Goal: Task Accomplishment & Management: Complete application form

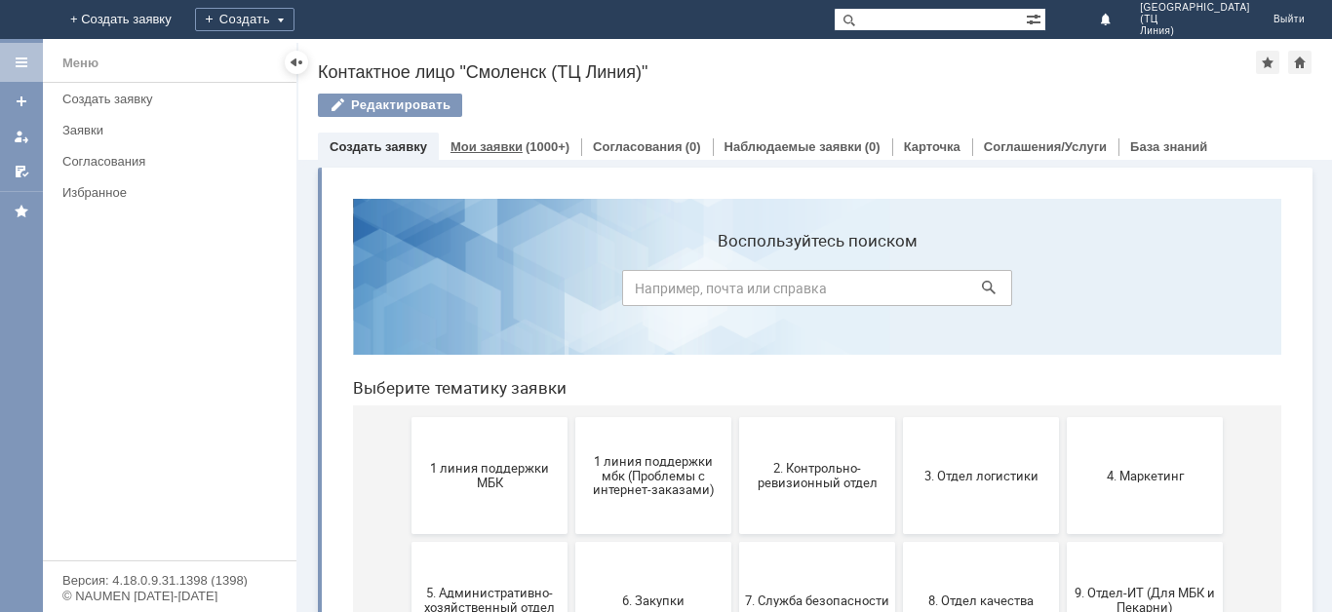
click at [489, 143] on link "Мои заявки" at bounding box center [486, 146] width 72 height 15
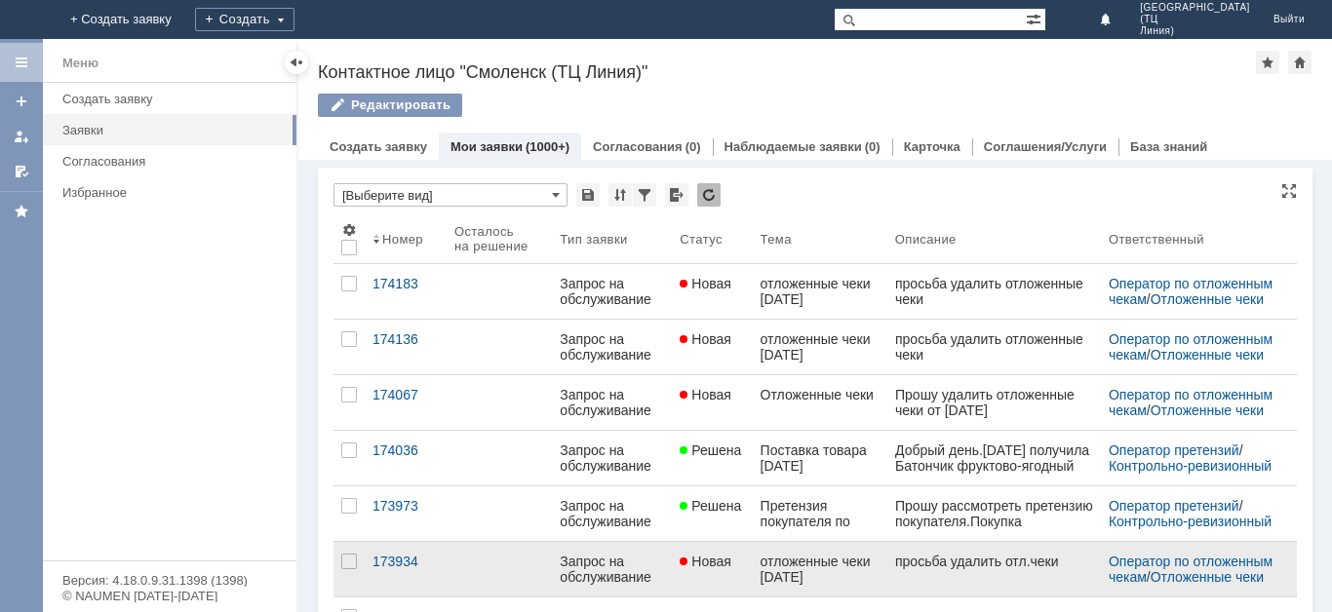
scroll to position [97, 0]
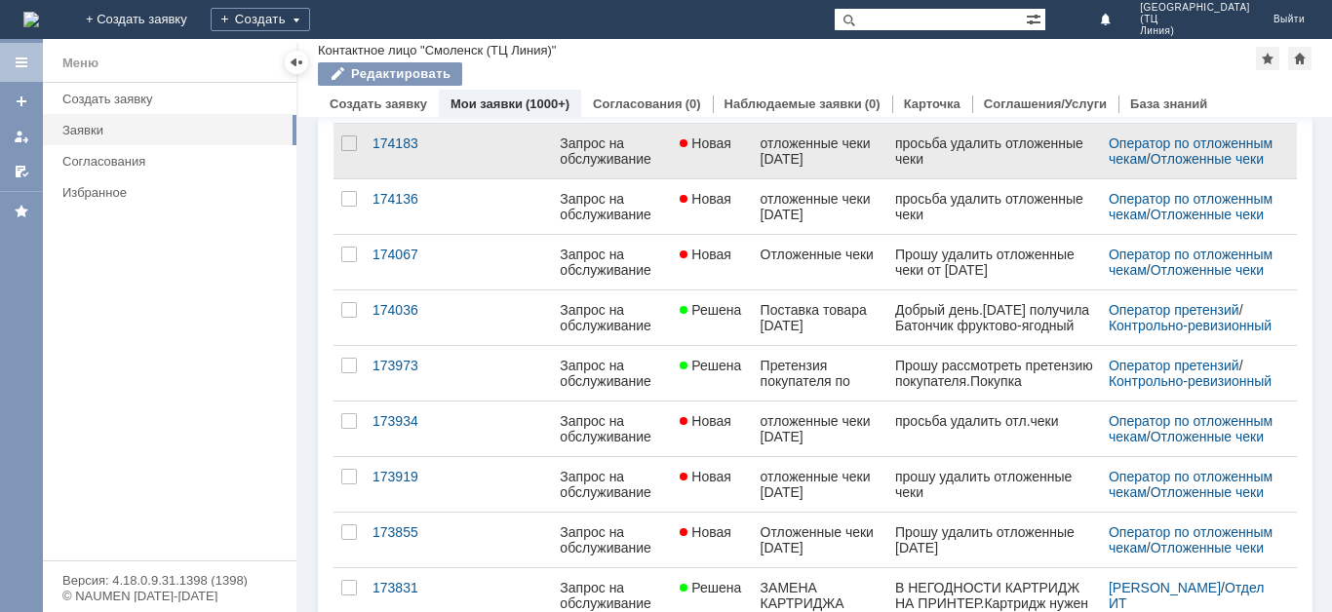
click at [686, 151] on div at bounding box center [685, 144] width 12 height 16
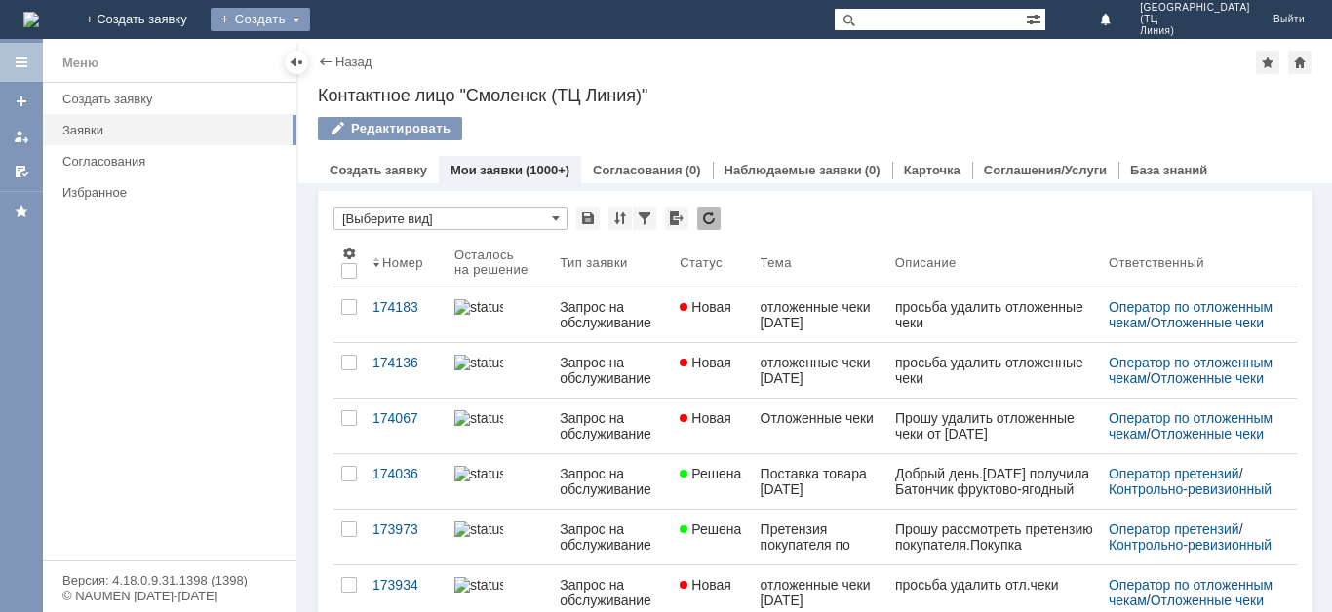
click at [310, 24] on div "Создать" at bounding box center [260, 19] width 99 height 23
click at [363, 58] on link "Заявка" at bounding box center [288, 58] width 148 height 23
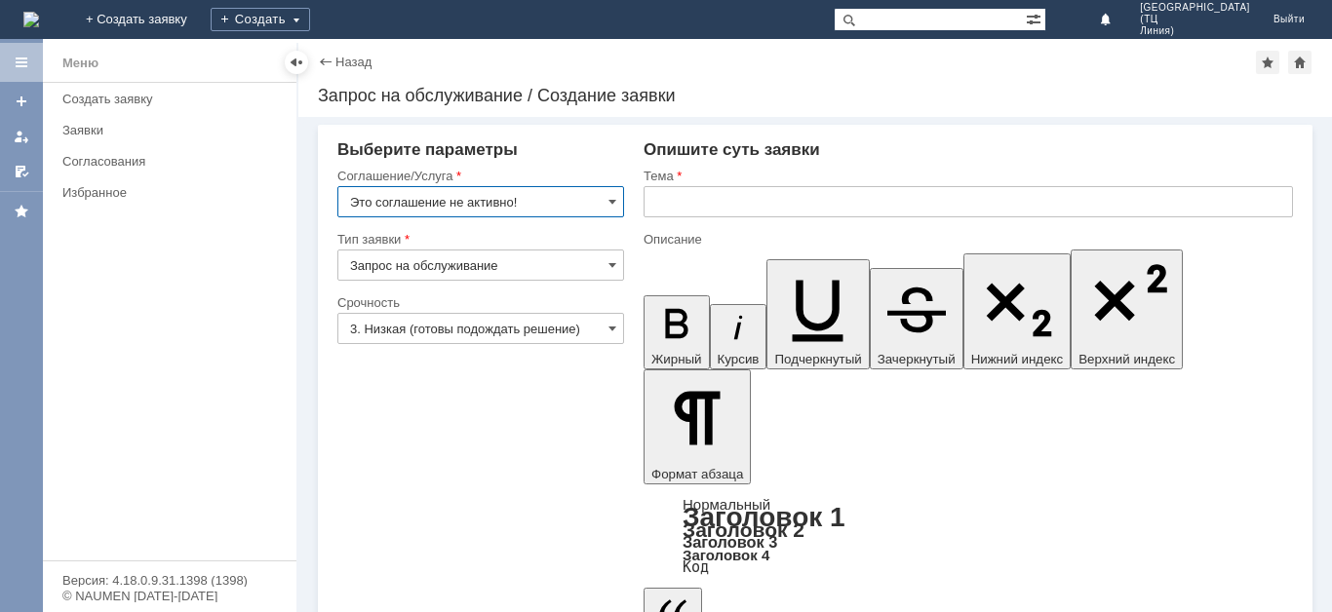
click at [484, 207] on input "Это соглашение не активно!" at bounding box center [480, 201] width 287 height 31
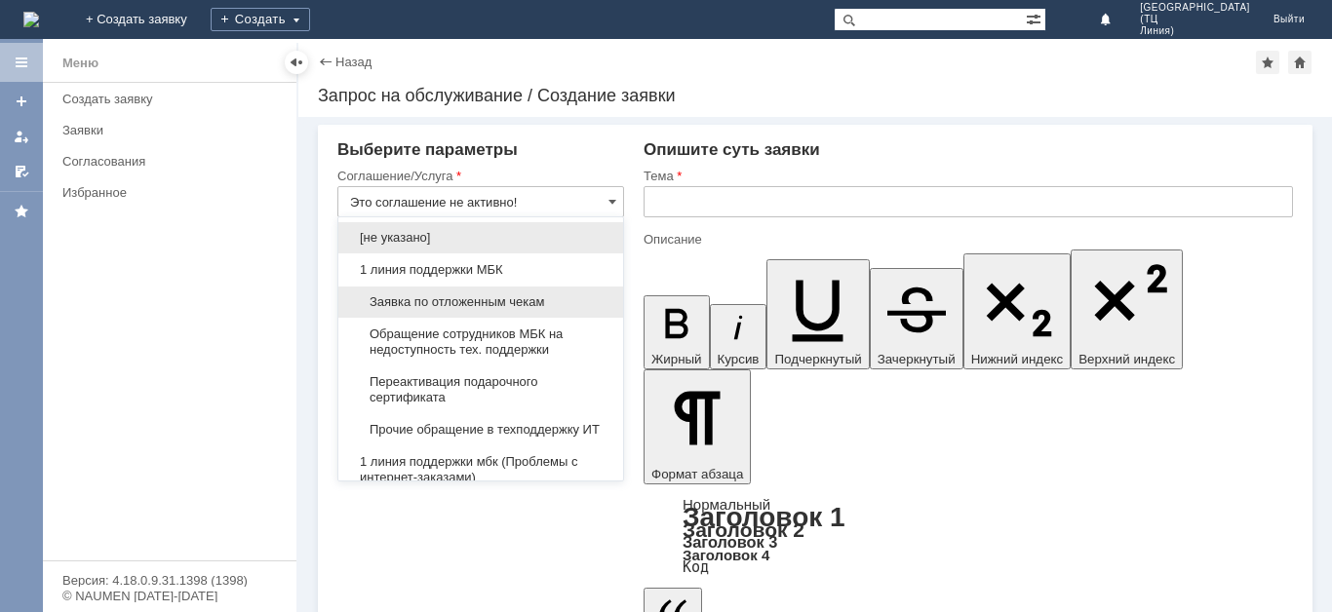
click at [478, 305] on span "Заявка по отложенным чекам" at bounding box center [480, 302] width 261 height 16
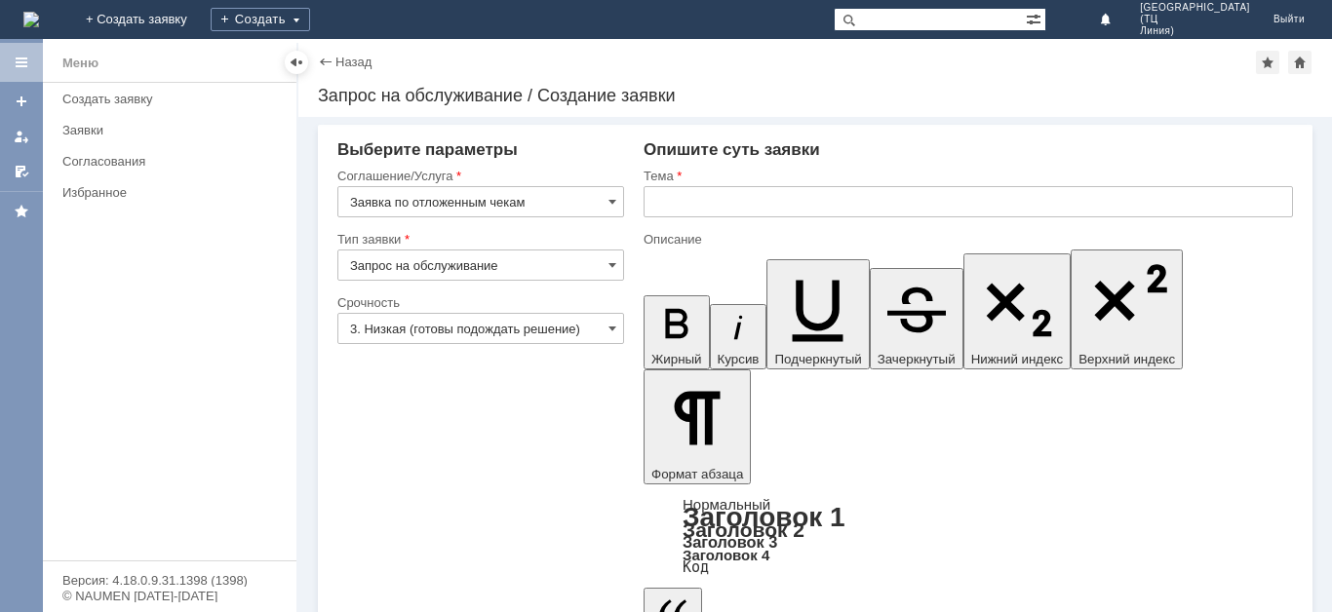
type input "Заявка по отложенным чекам"
click at [469, 265] on input "Запрос на обслуживание" at bounding box center [480, 265] width 287 height 31
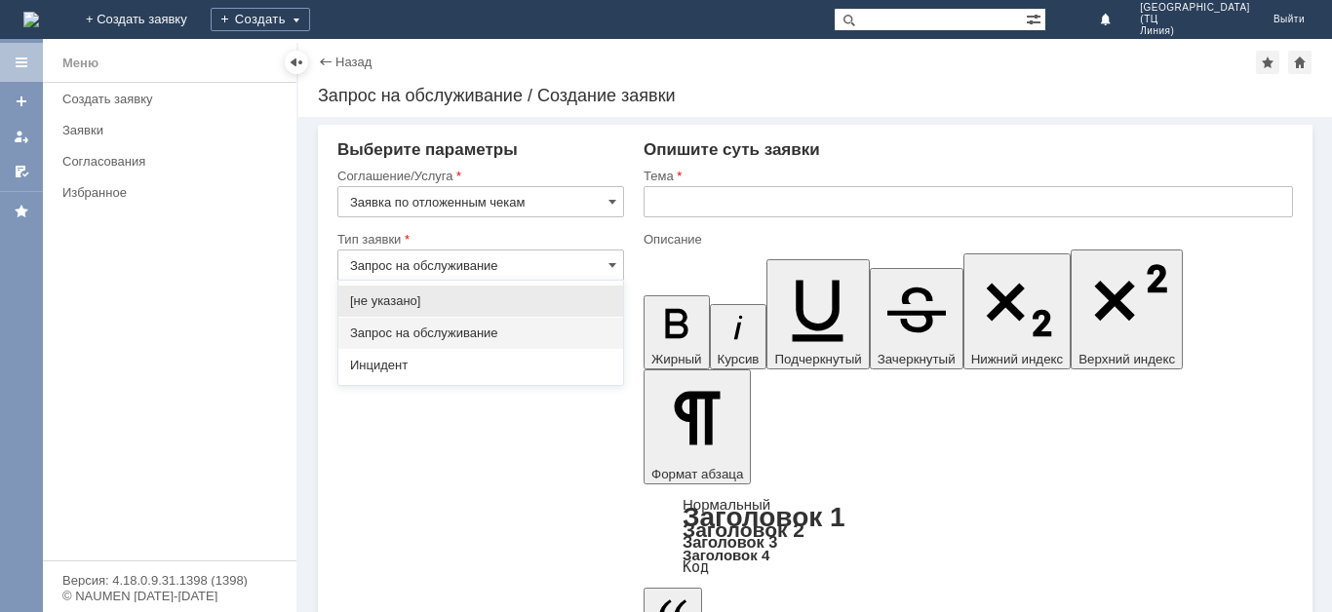
click at [478, 330] on span "Запрос на обслуживание" at bounding box center [480, 334] width 261 height 16
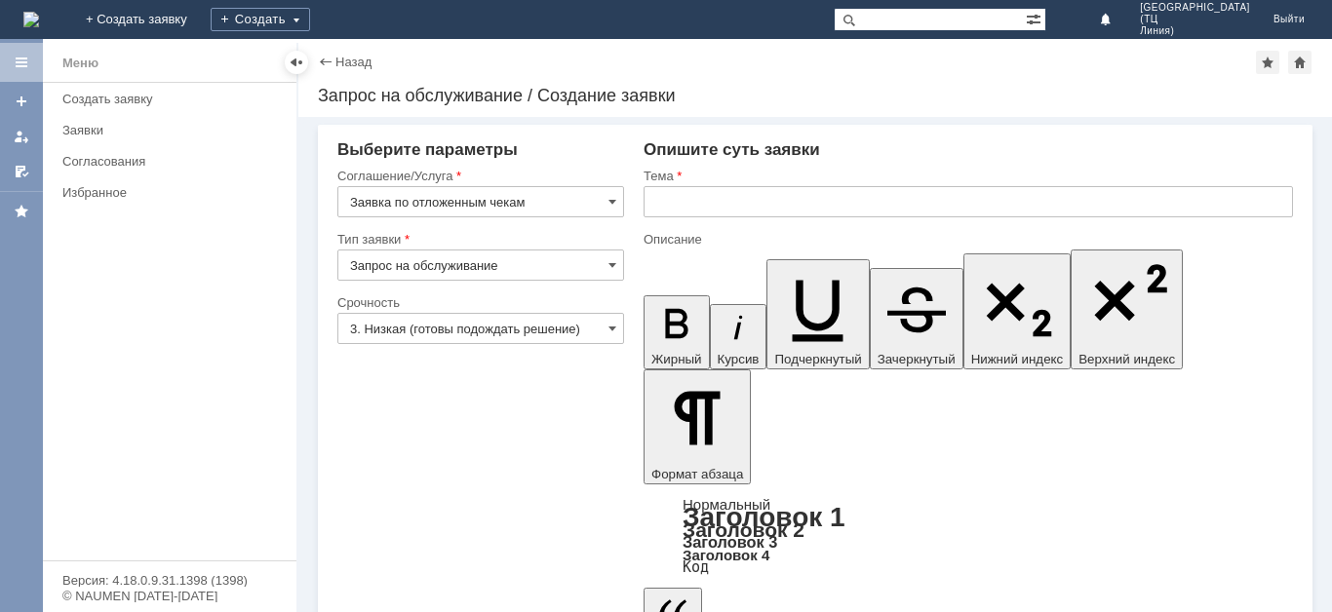
type input "Запрос на обслуживание"
click at [470, 332] on input "3. Низкая (готовы подождать решение)" at bounding box center [480, 328] width 287 height 31
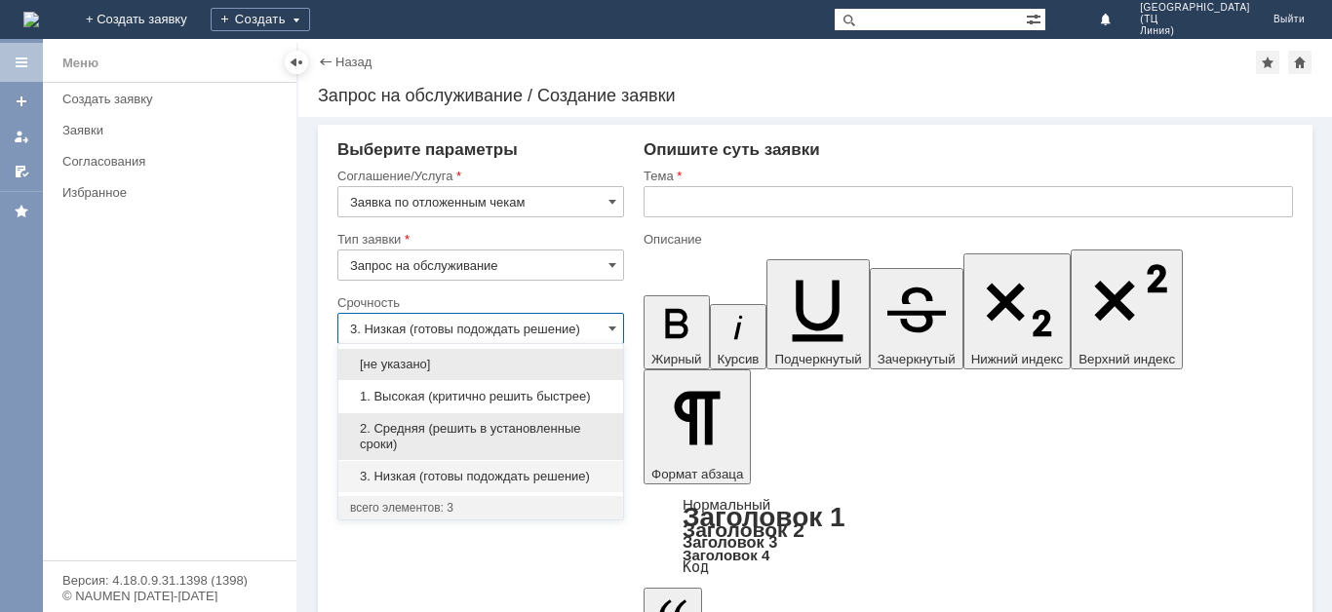
click at [446, 431] on span "2. Средняя (решить в установленные сроки)" at bounding box center [480, 436] width 261 height 31
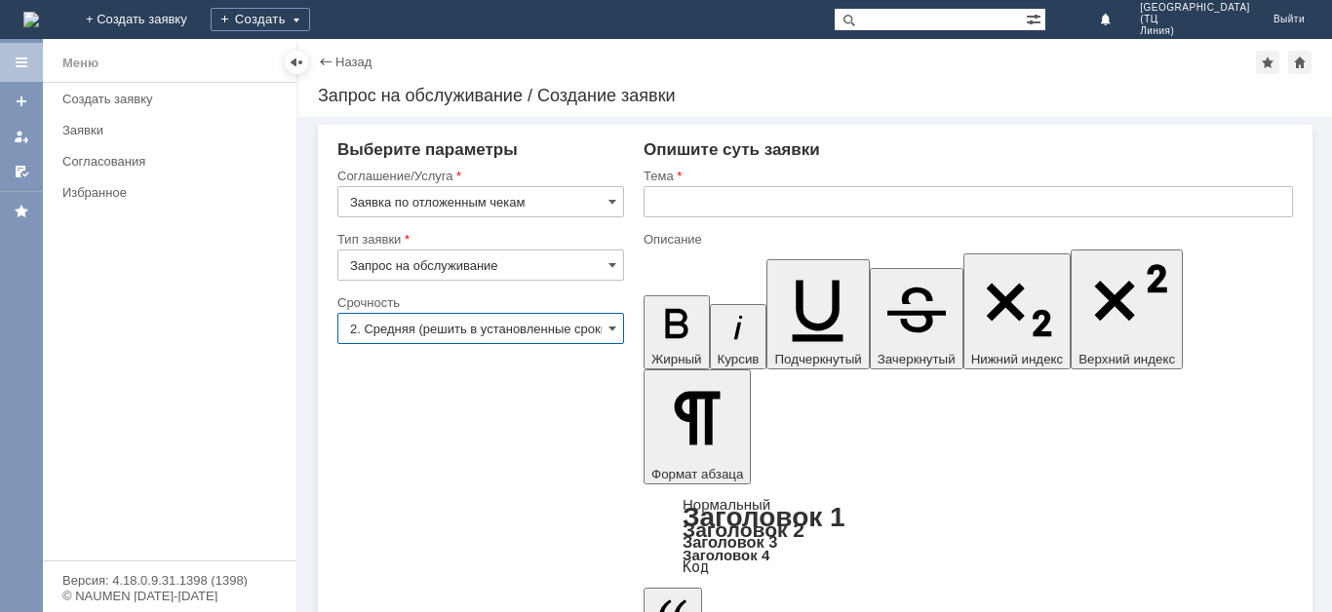
type input "2. Средняя (решить в установленные сроки)"
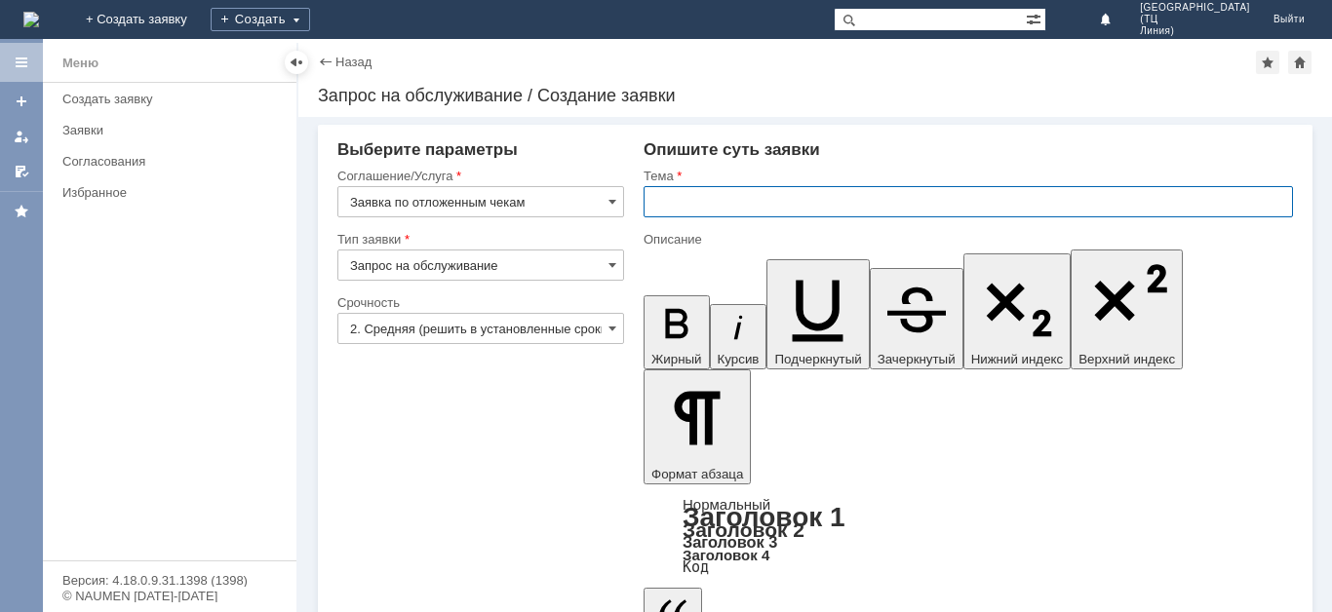
click at [763, 208] on input "text" at bounding box center [967, 201] width 649 height 31
type input "Отложенные чеки"
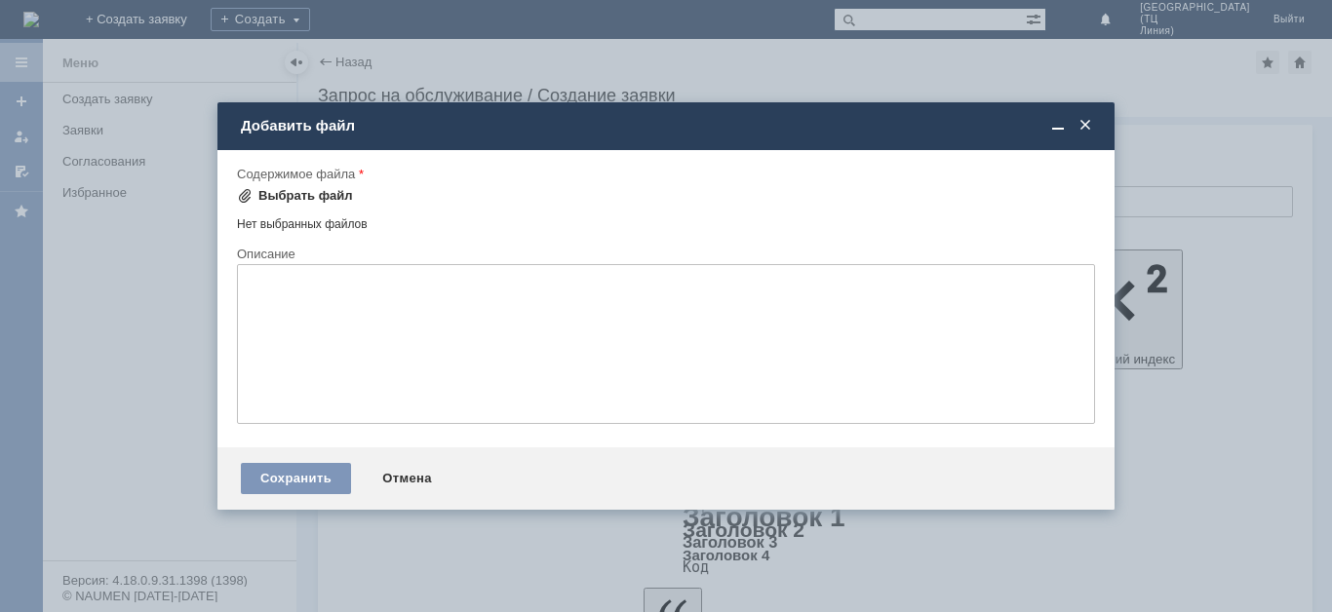
click at [258, 197] on div "Выбрать файл" at bounding box center [305, 196] width 95 height 16
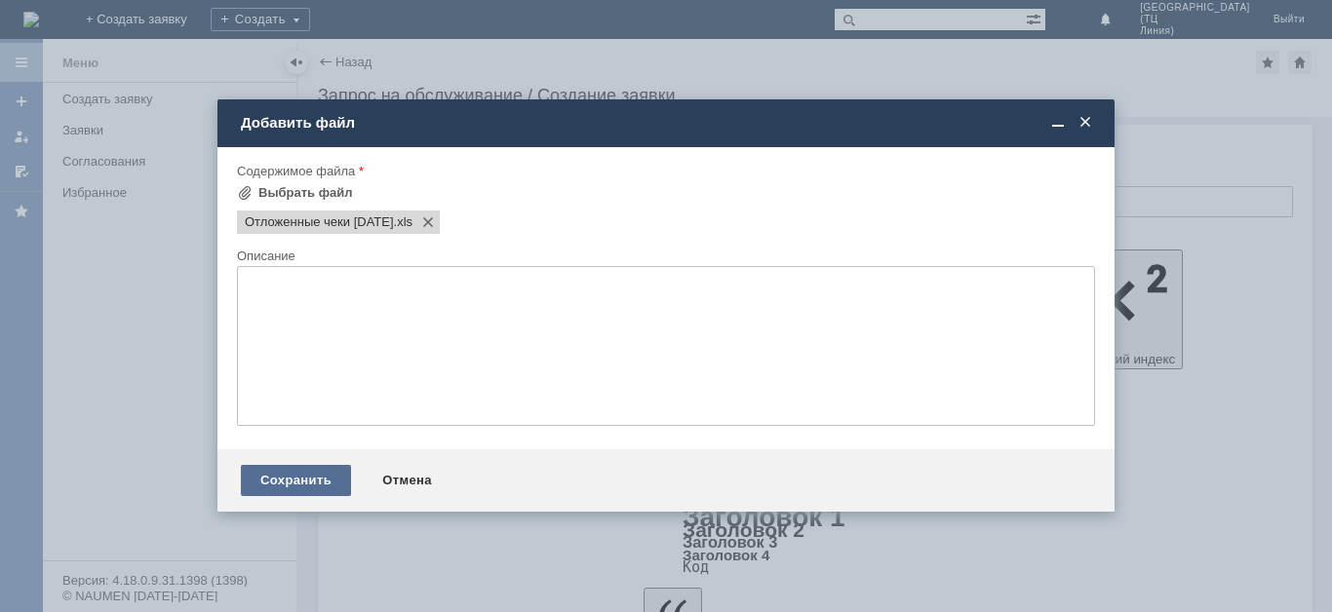
click at [299, 478] on div "Сохранить" at bounding box center [296, 480] width 110 height 31
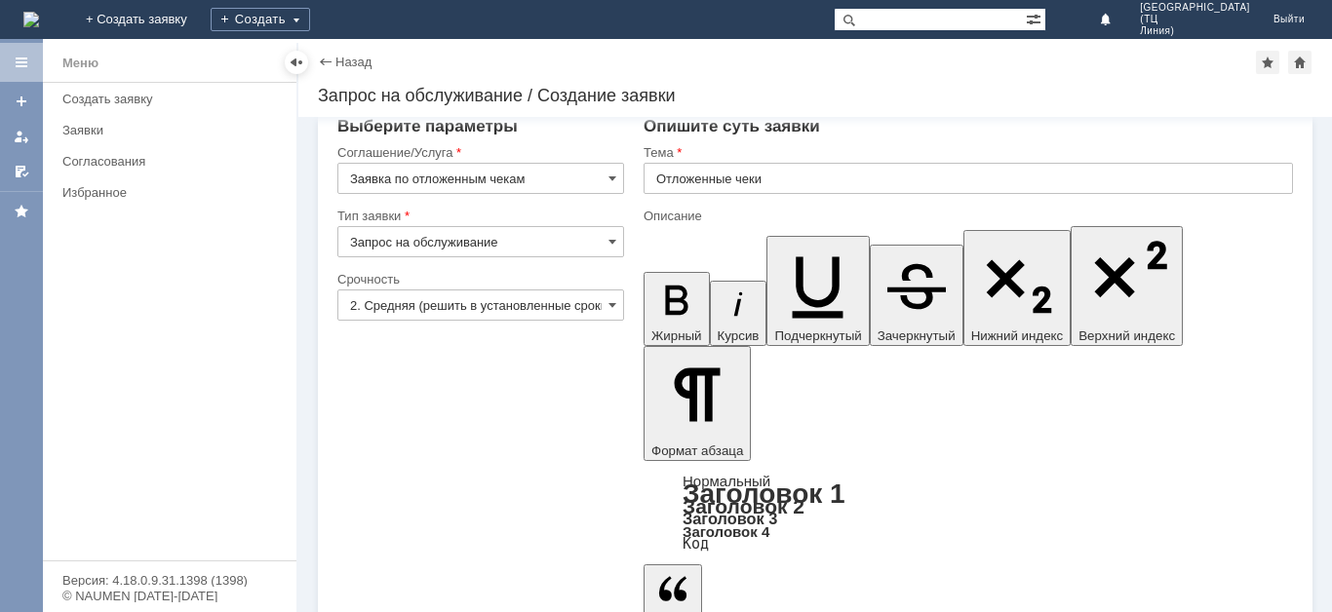
scroll to position [30, 0]
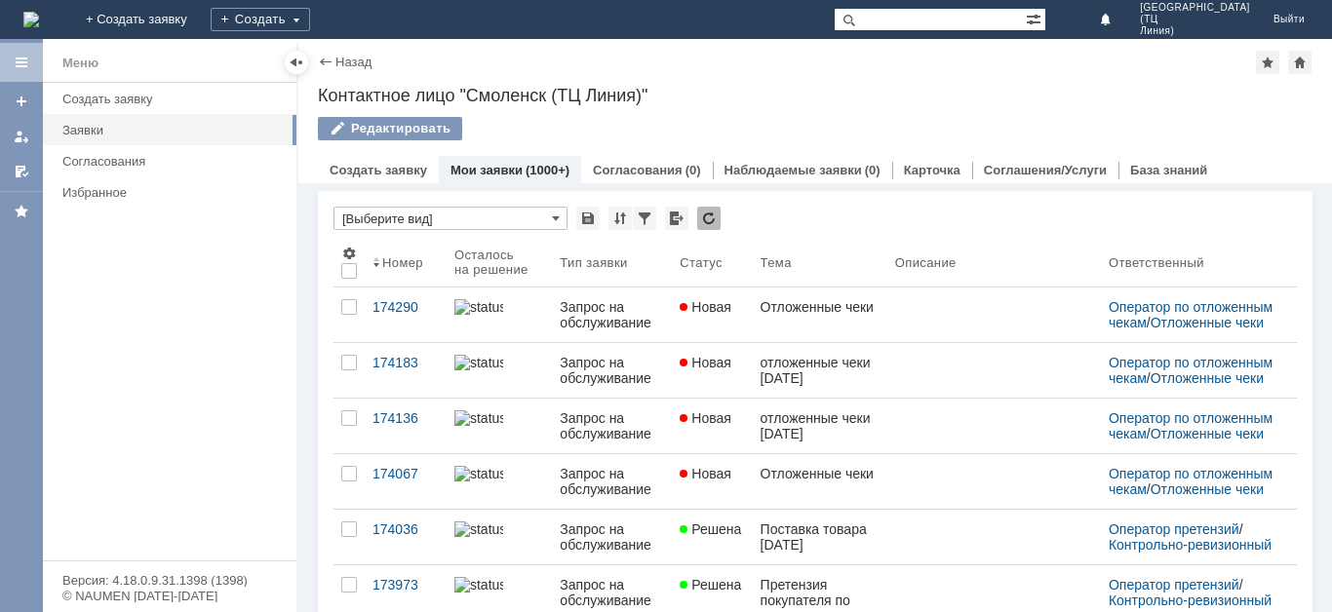
click at [512, 171] on link "Мои заявки" at bounding box center [486, 170] width 72 height 15
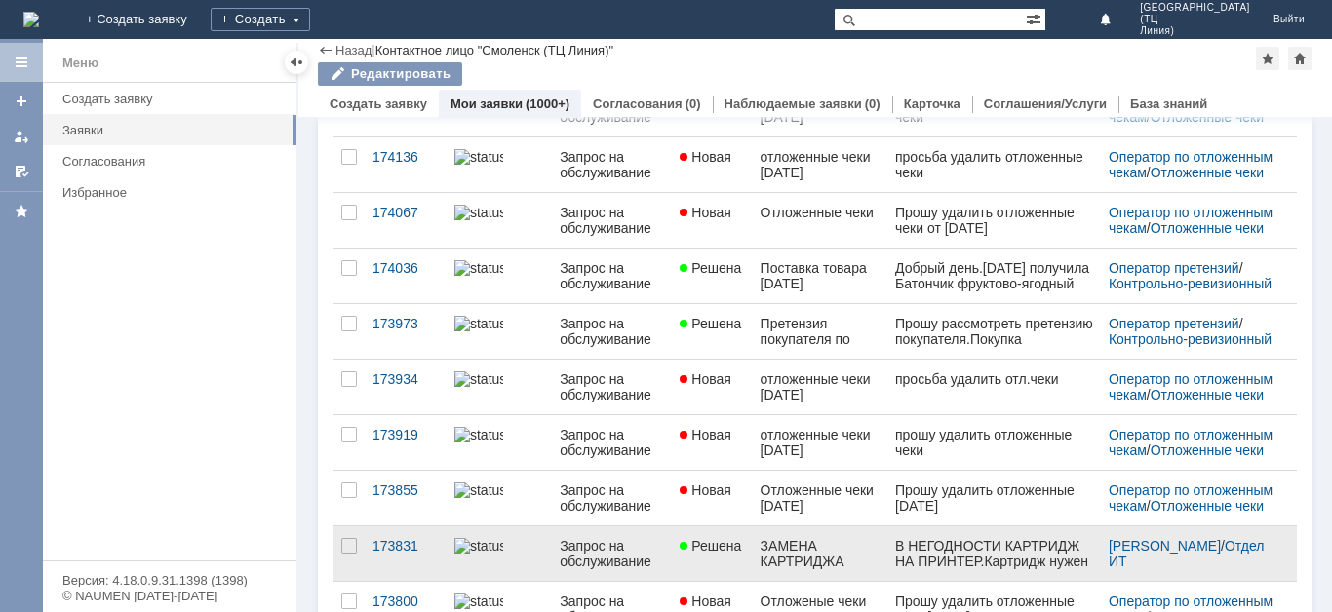
scroll to position [292, 0]
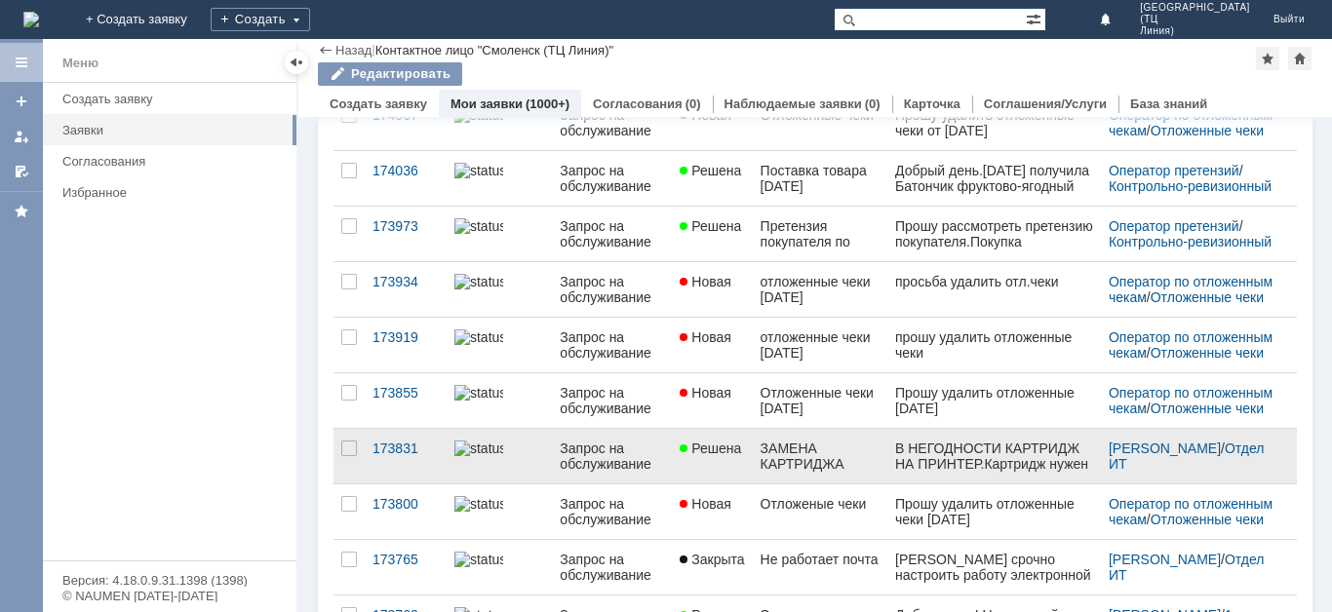
click at [483, 476] on link at bounding box center [498, 456] width 105 height 55
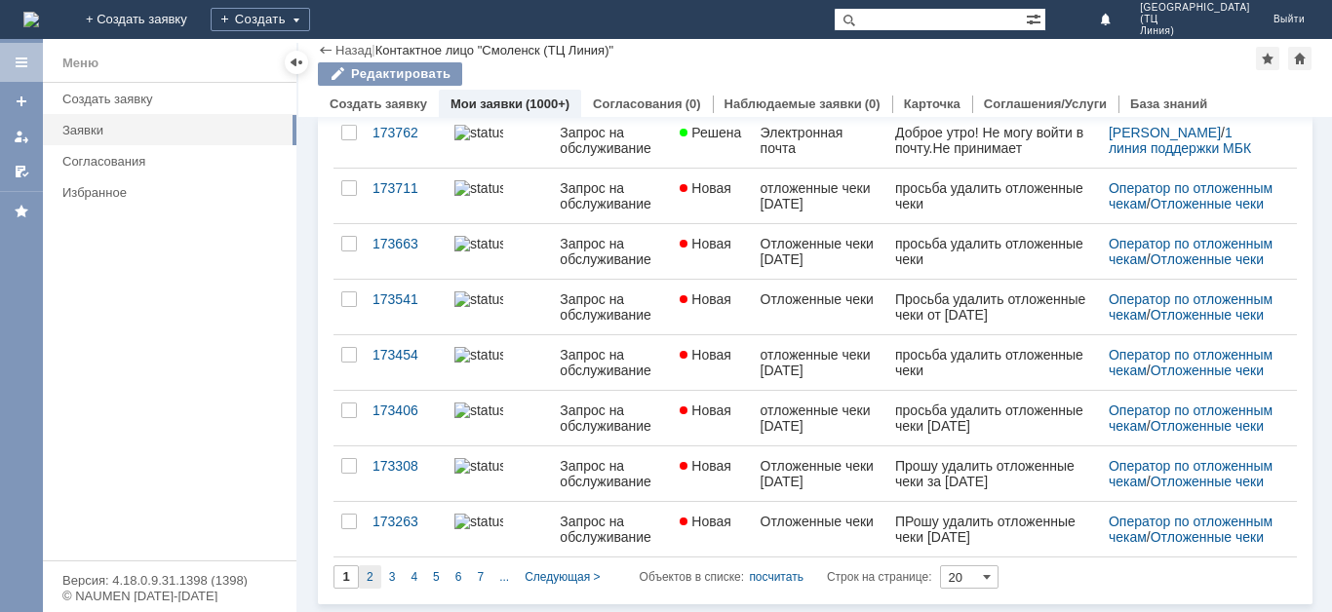
click at [363, 572] on div "2" at bounding box center [370, 576] width 22 height 23
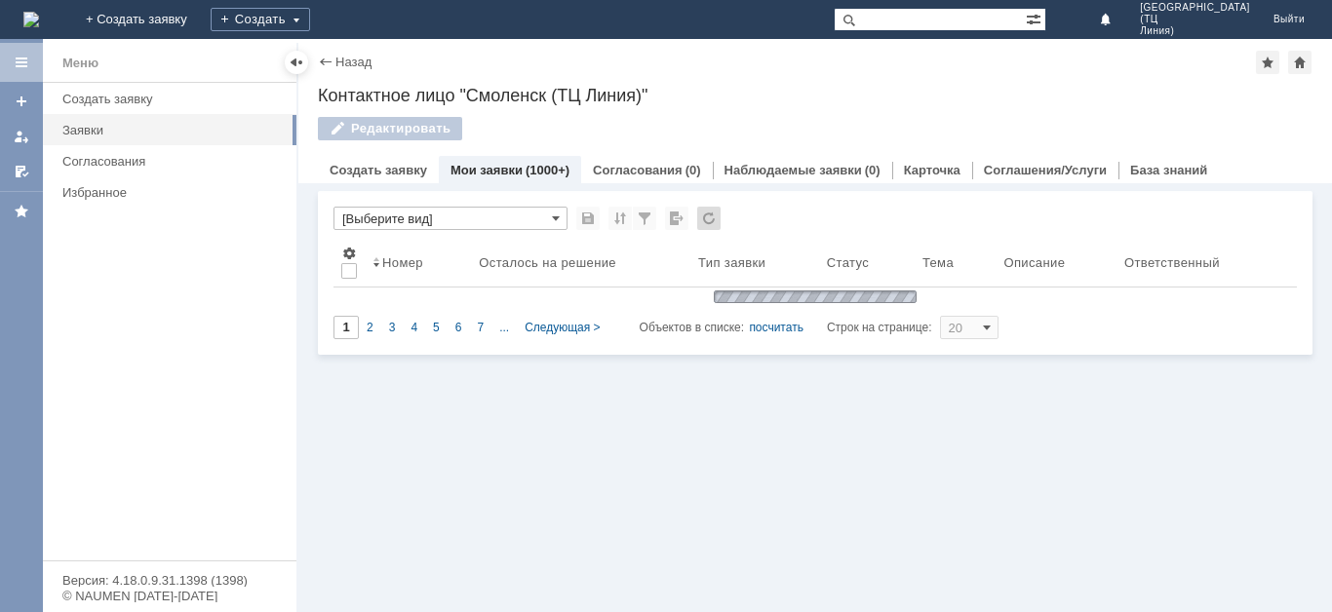
type input "2"
